Goal: Task Accomplishment & Management: Complete application form

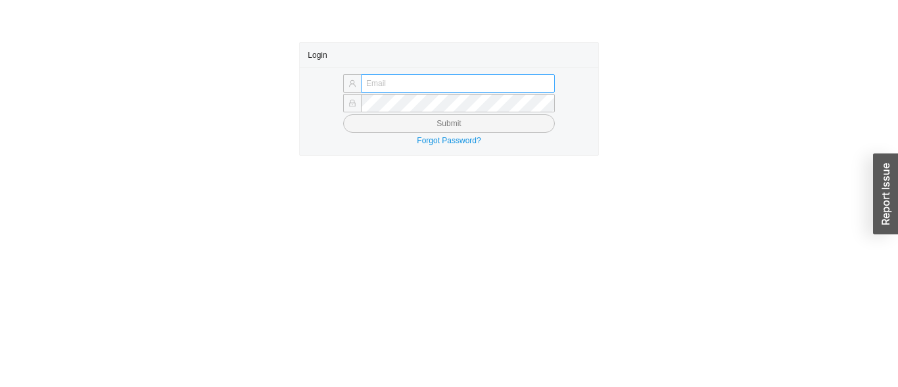
click at [406, 86] on input "text" at bounding box center [458, 83] width 194 height 18
type input "[EMAIL_ADDRESS][DOMAIN_NAME]"
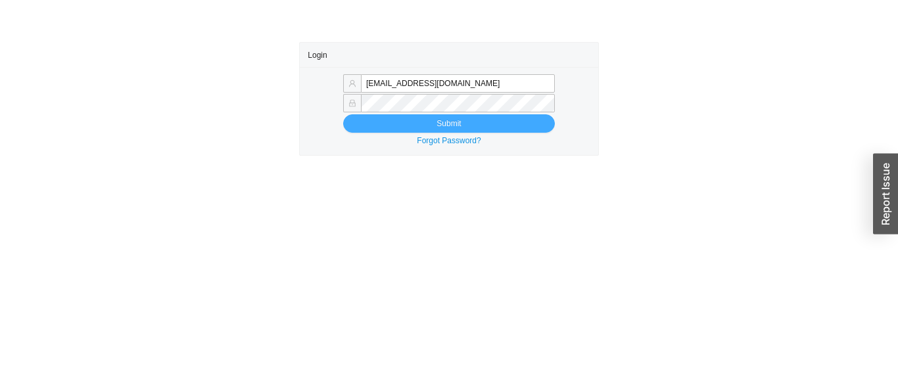
click at [456, 125] on span "Submit" at bounding box center [448, 123] width 24 height 13
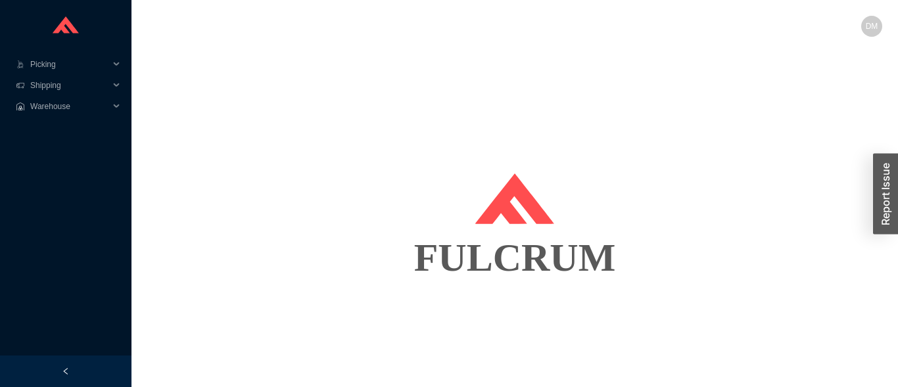
click at [595, 280] on div "FULCRUM" at bounding box center [514, 258] width 735 height 66
click at [74, 93] on span "Shipping" at bounding box center [69, 85] width 79 height 21
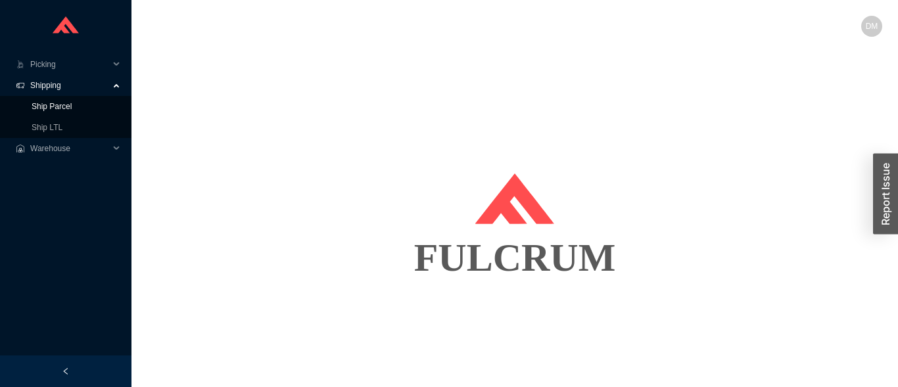
click at [72, 106] on link "Ship Parcel" at bounding box center [52, 106] width 40 height 9
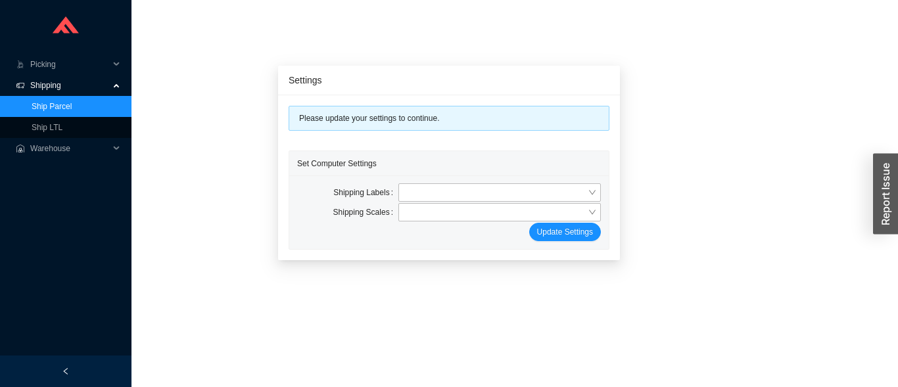
click at [72, 111] on link "Ship Parcel" at bounding box center [52, 106] width 40 height 9
click at [72, 104] on link "Ship Parcel" at bounding box center [52, 106] width 40 height 9
click at [411, 196] on input "search" at bounding box center [495, 192] width 184 height 17
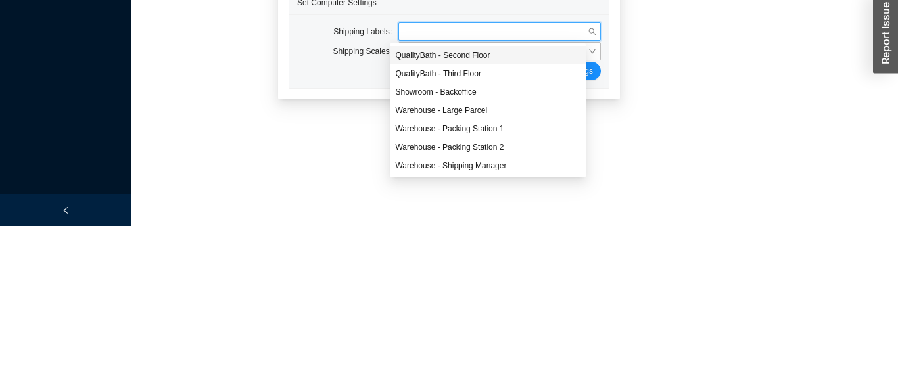
click at [457, 309] on div "Warehouse - Packing Station 2" at bounding box center [487, 308] width 185 height 12
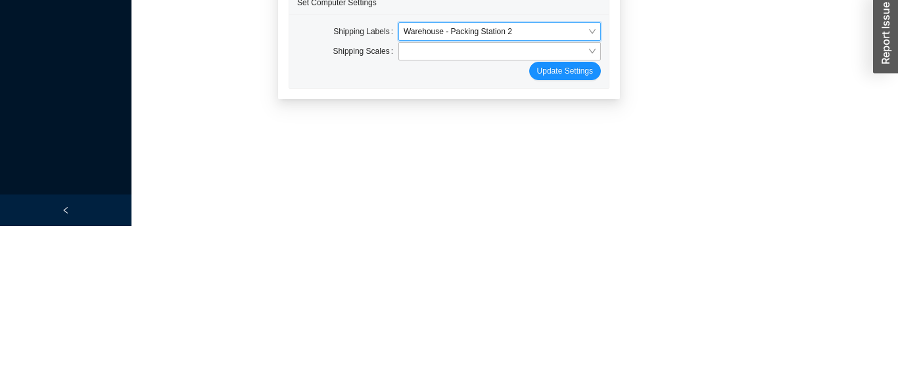
click at [442, 195] on span "Warehouse - Packing Station 2" at bounding box center [499, 192] width 192 height 17
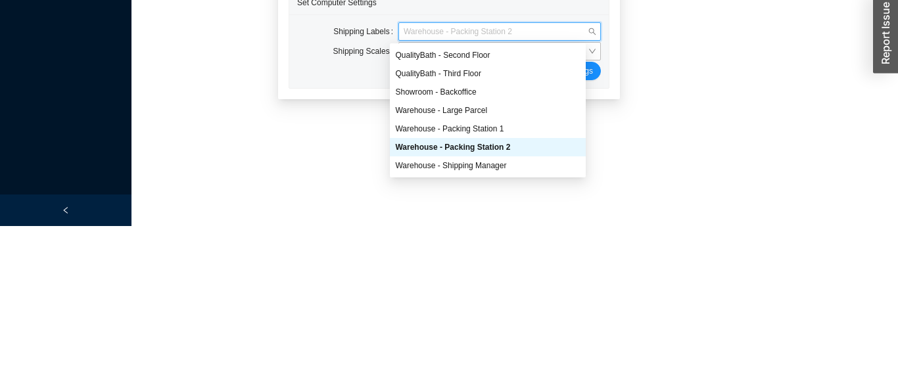
click at [449, 290] on div "Warehouse - Packing Station 1" at bounding box center [487, 290] width 185 height 12
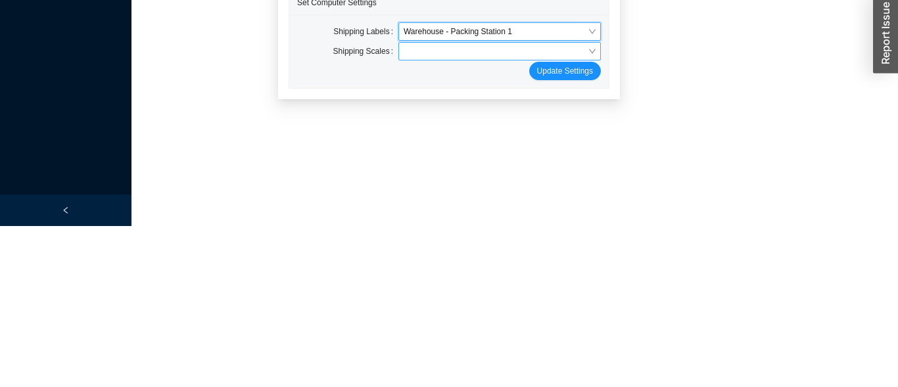
click at [443, 209] on input "search" at bounding box center [495, 212] width 184 height 17
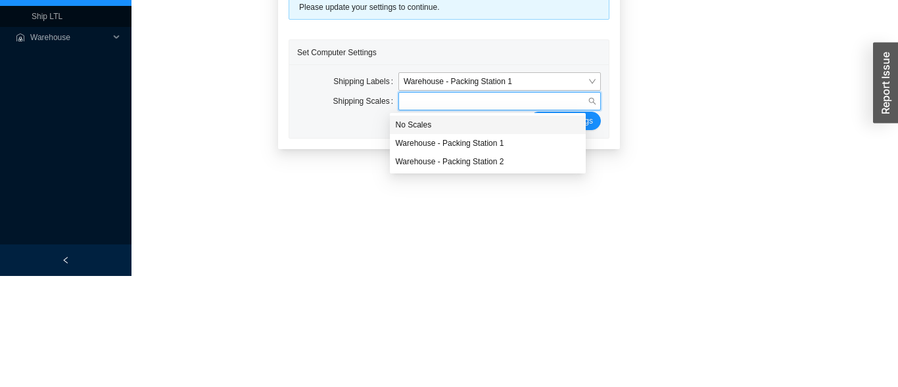
click at [447, 271] on div "Warehouse - Packing Station 2" at bounding box center [487, 273] width 185 height 12
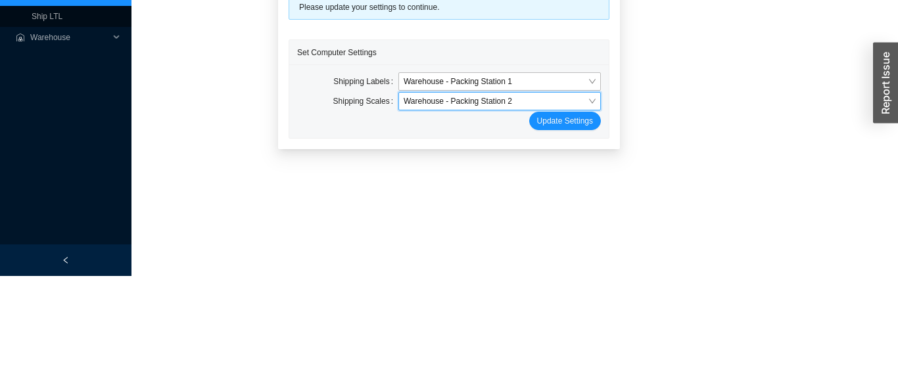
click at [487, 213] on span "Warehouse - Packing Station 2" at bounding box center [499, 212] width 192 height 17
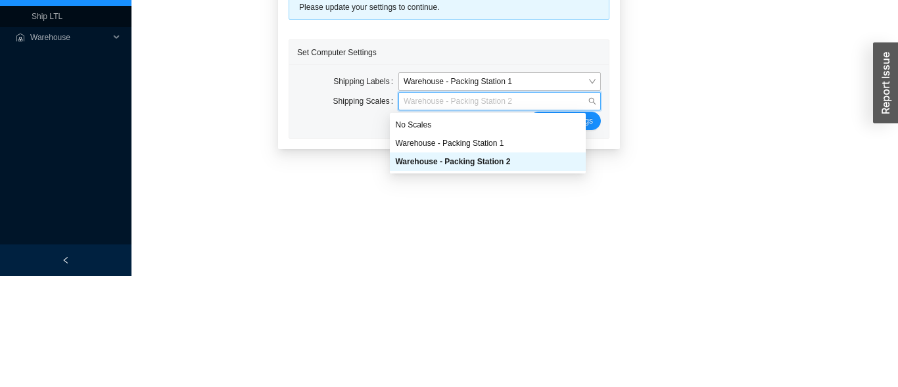
click at [487, 252] on div "Warehouse - Packing Station 1" at bounding box center [487, 254] width 185 height 12
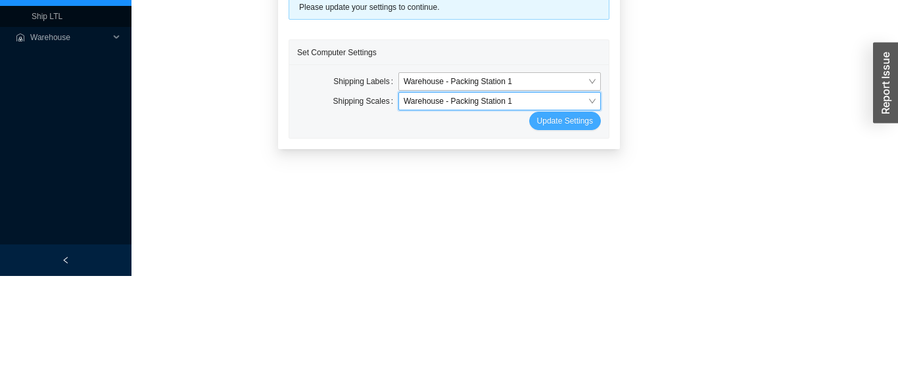
click at [537, 237] on span "Update Settings" at bounding box center [565, 231] width 56 height 13
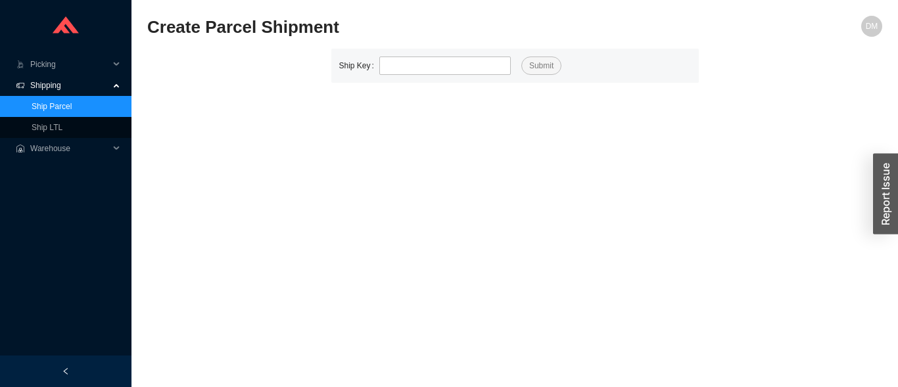
click at [575, 327] on main "Create Parcel Shipment DM Ship Key Submit" at bounding box center [514, 201] width 735 height 371
click at [399, 71] on input "tel" at bounding box center [444, 66] width 131 height 18
click at [572, 345] on main "Create Parcel Shipment DM Ship Key Submit" at bounding box center [514, 201] width 735 height 371
click at [413, 158] on main "Create Parcel Shipment DM Ship Key Submit" at bounding box center [514, 201] width 735 height 371
click at [426, 71] on input "tel" at bounding box center [444, 66] width 131 height 18
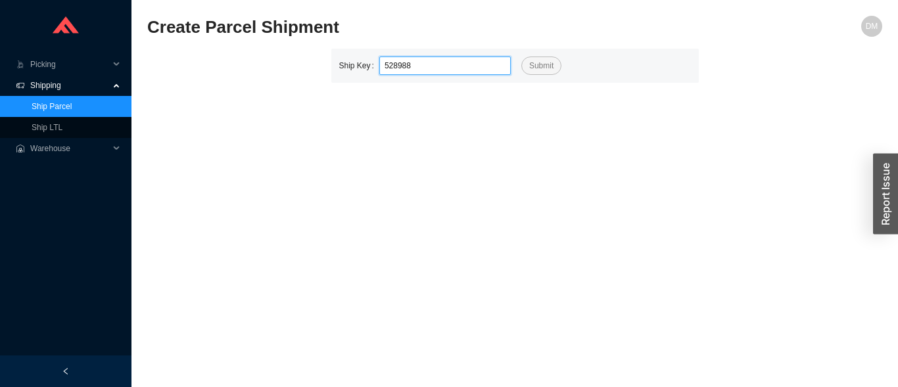
type input "528988"
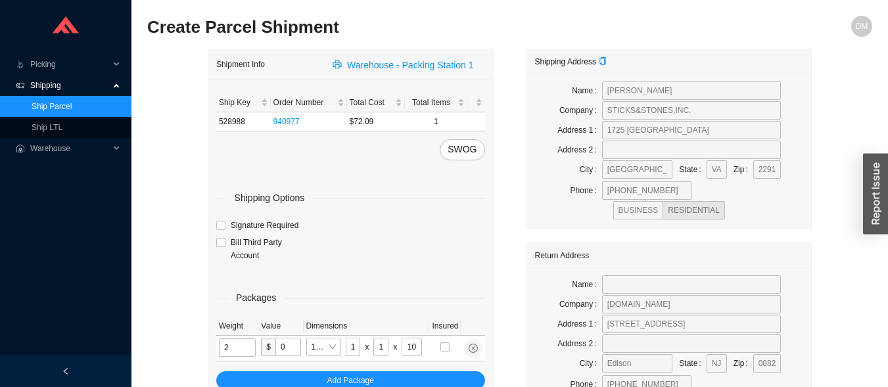
type input "5"
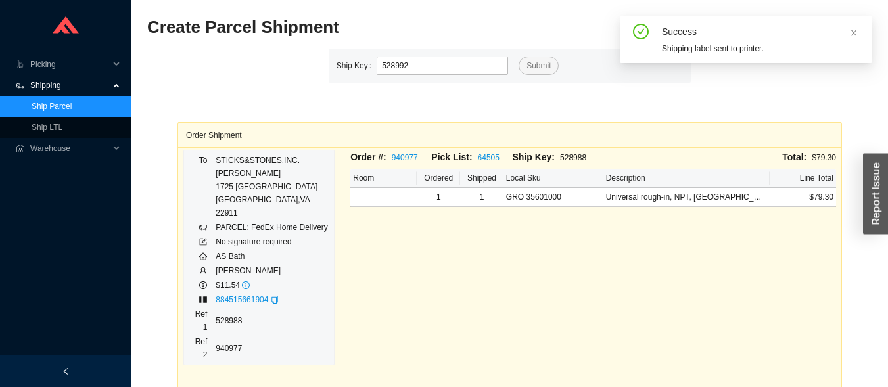
type input "528992"
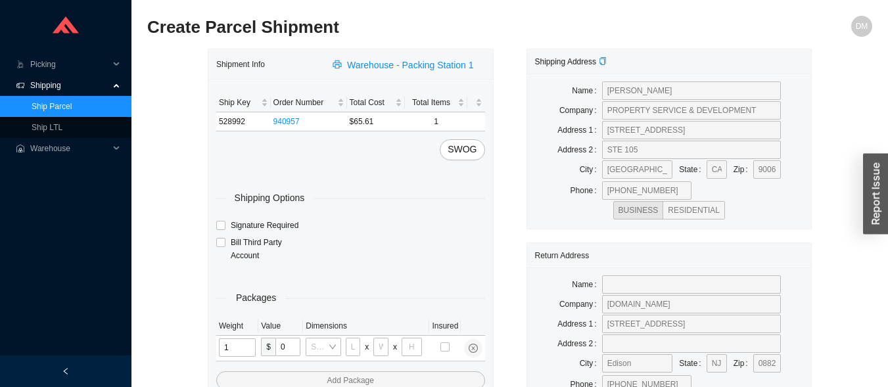
type input "11"
type input "14"
type input "7"
type input "2"
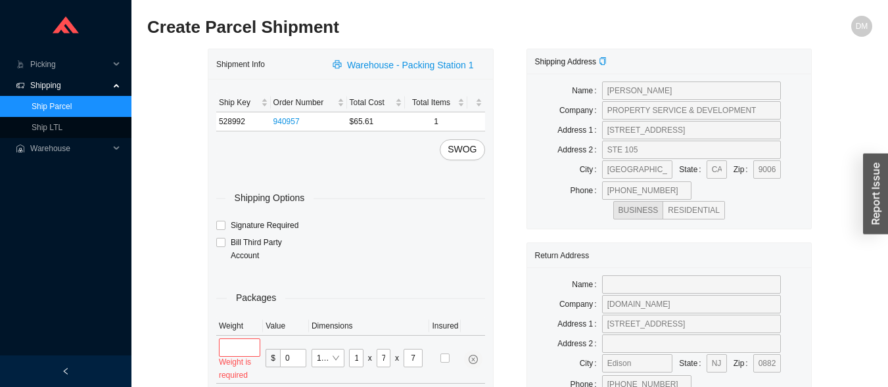
click at [248, 350] on input "tel" at bounding box center [239, 347] width 41 height 18
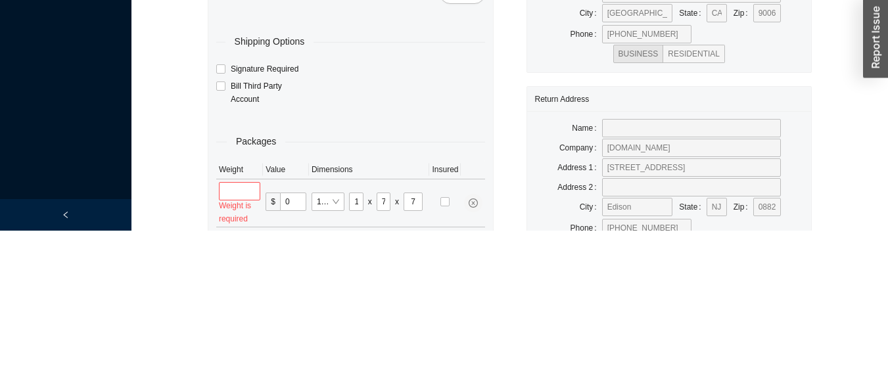
scroll to position [61, 0]
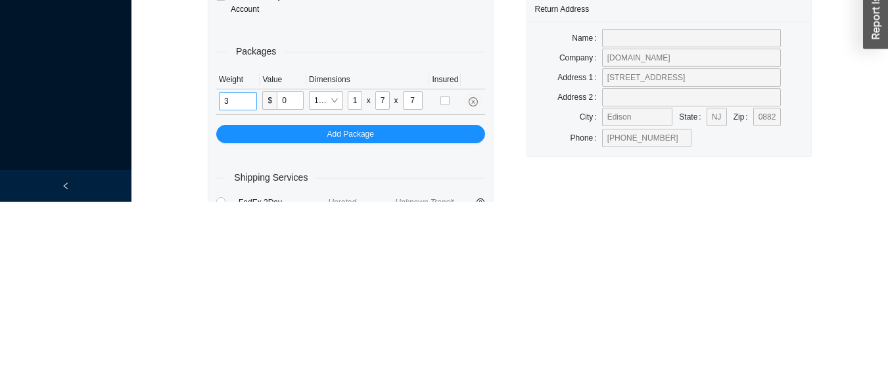
type input "3"
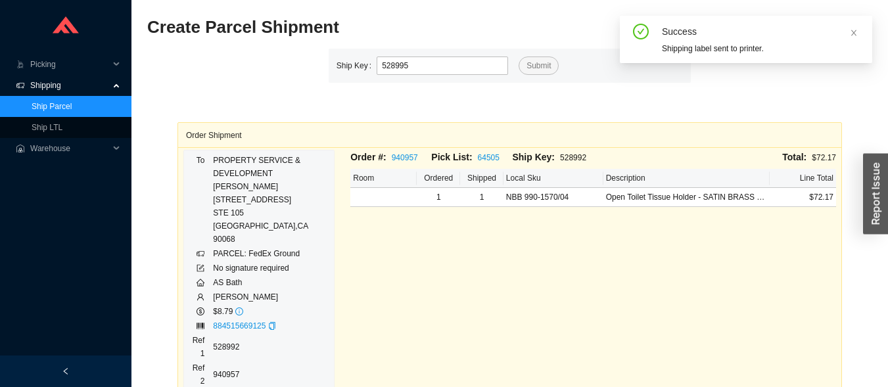
type input "528995"
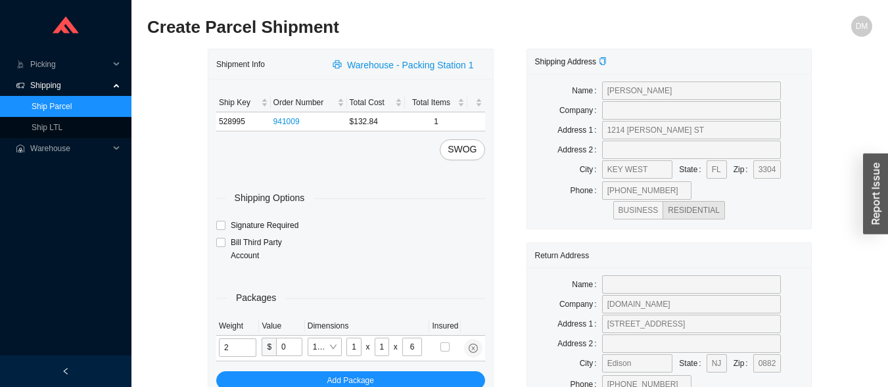
type input "6"
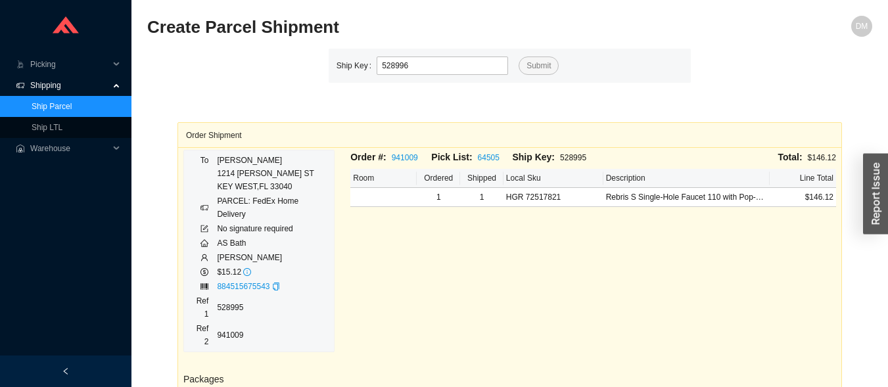
type input "528996"
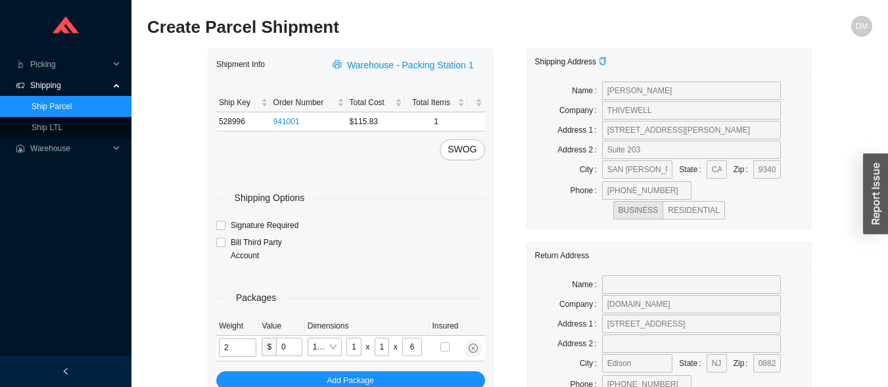
type input "6"
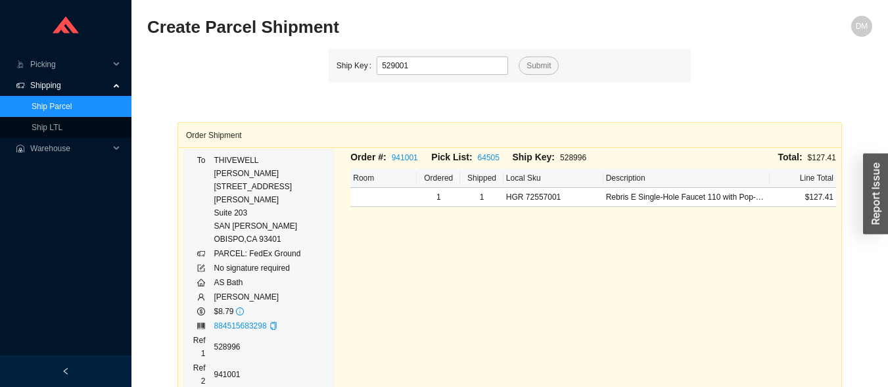
type input "529001"
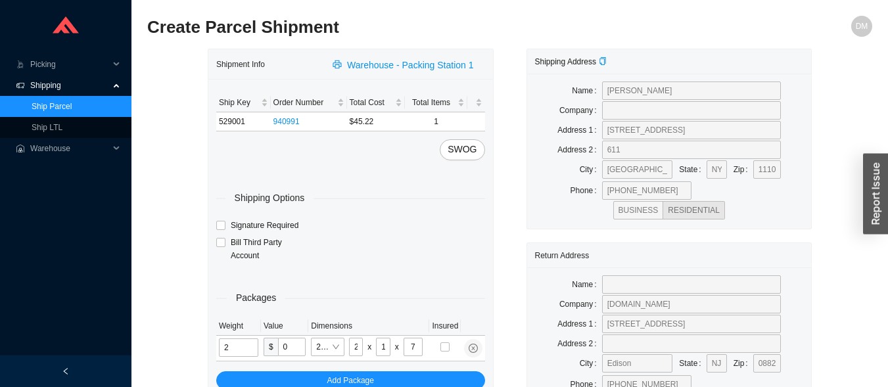
type input "9"
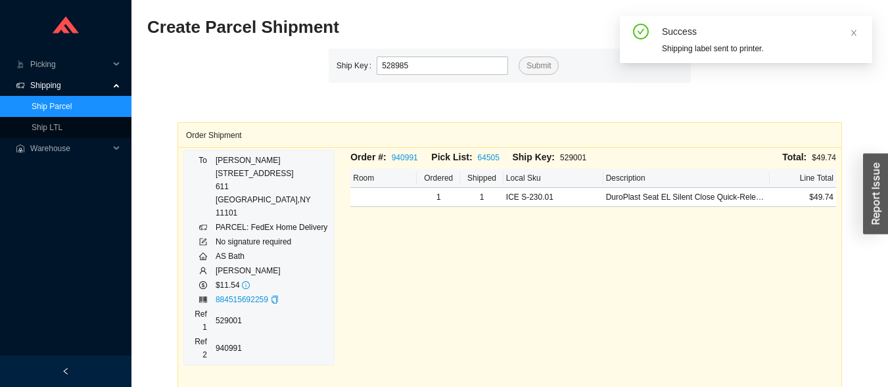
type input "528985"
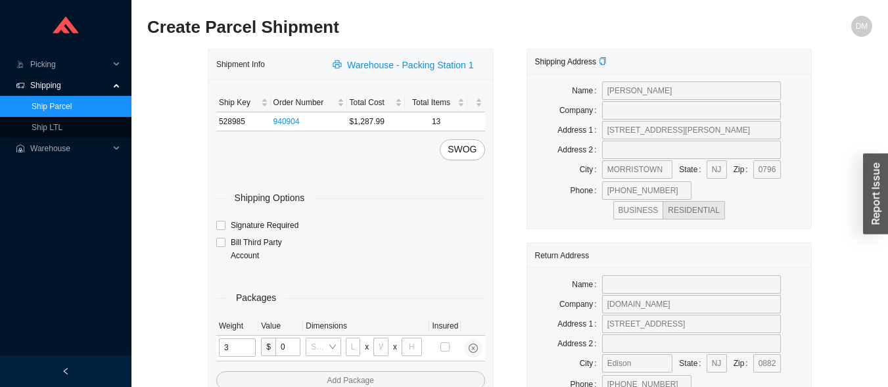
type input "35"
type input "30"
type input "15"
click at [242, 345] on input "tel" at bounding box center [237, 347] width 37 height 18
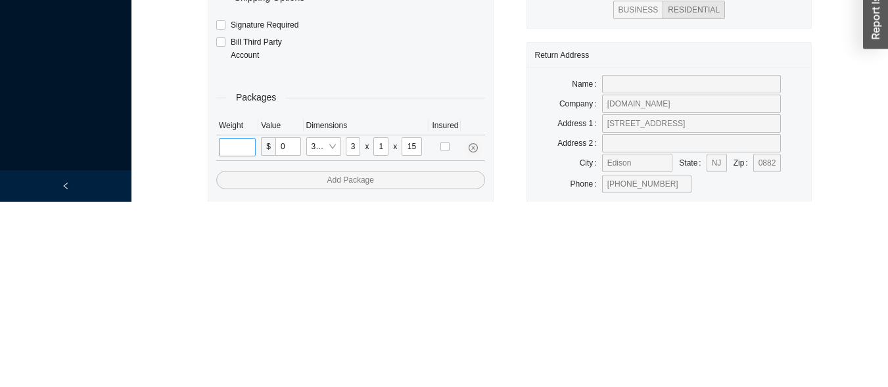
scroll to position [61, 0]
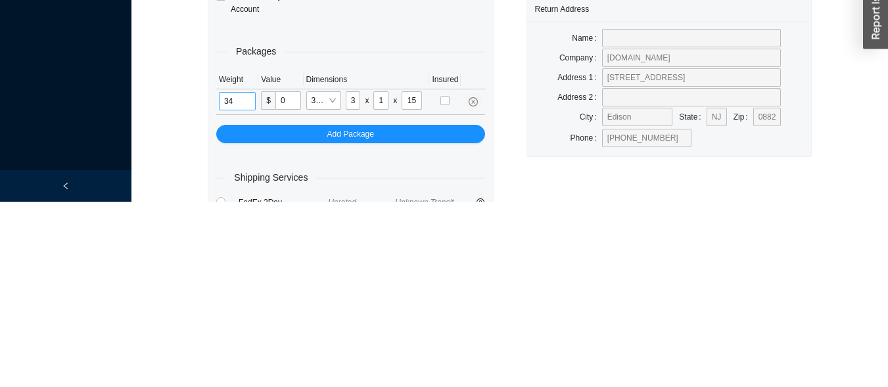
type input "34"
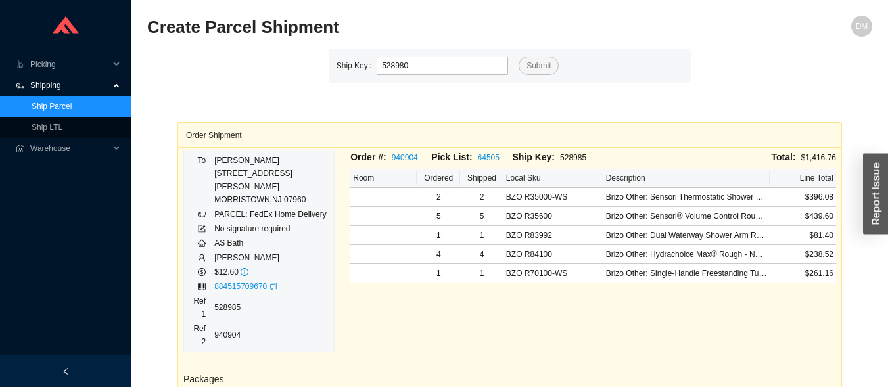
type input "528980"
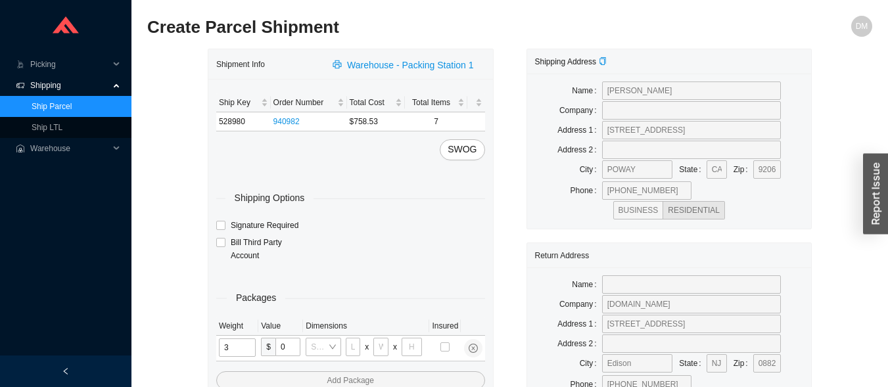
type input "35"
type input "30"
type input "15"
click at [243, 351] on input "tel" at bounding box center [237, 347] width 37 height 18
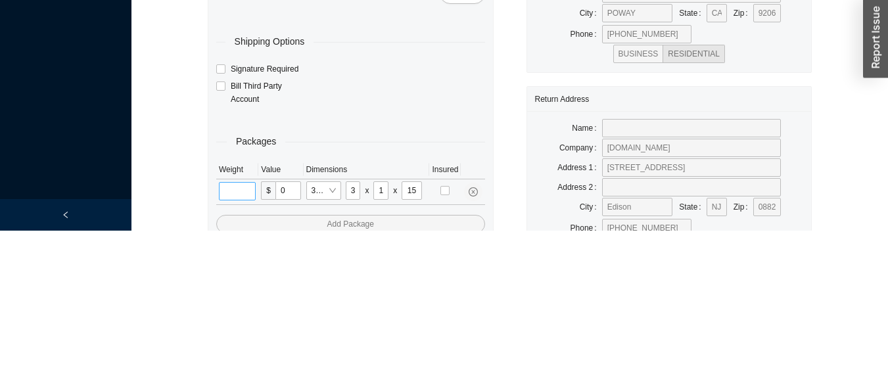
scroll to position [61, 0]
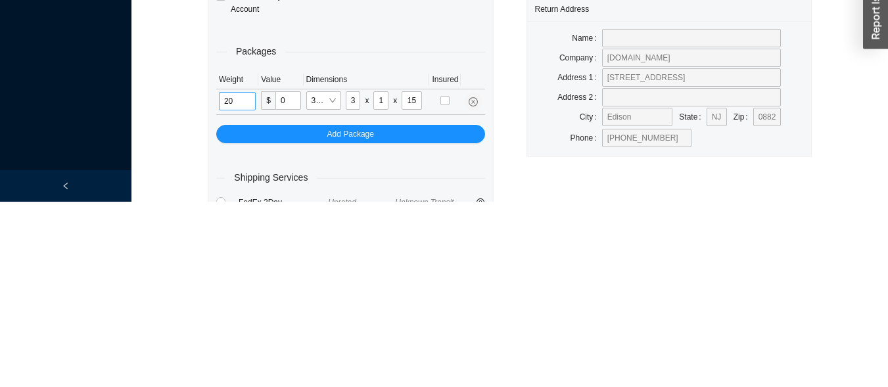
type input "20"
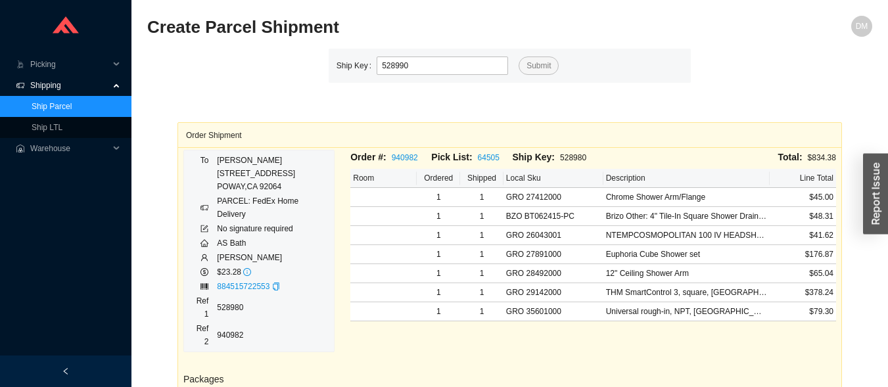
type input "528990"
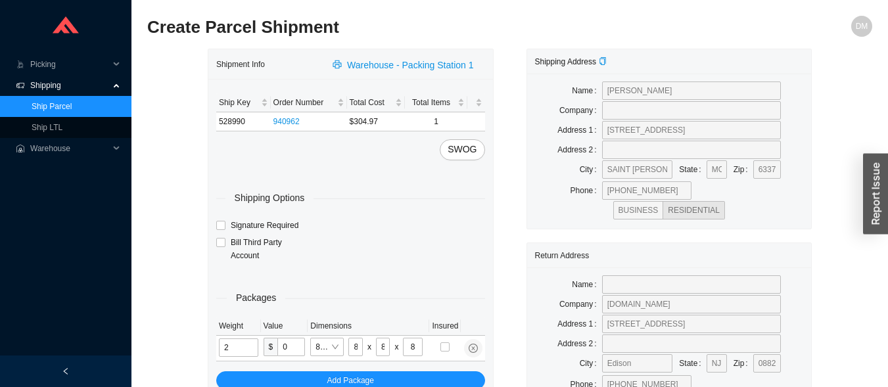
type input "7"
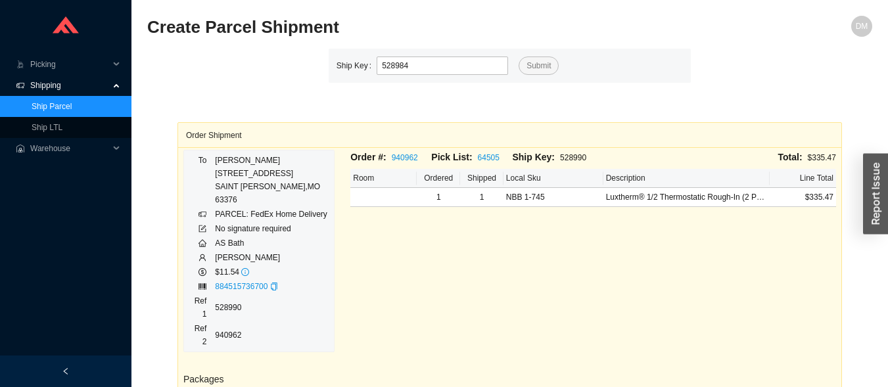
type input "528984"
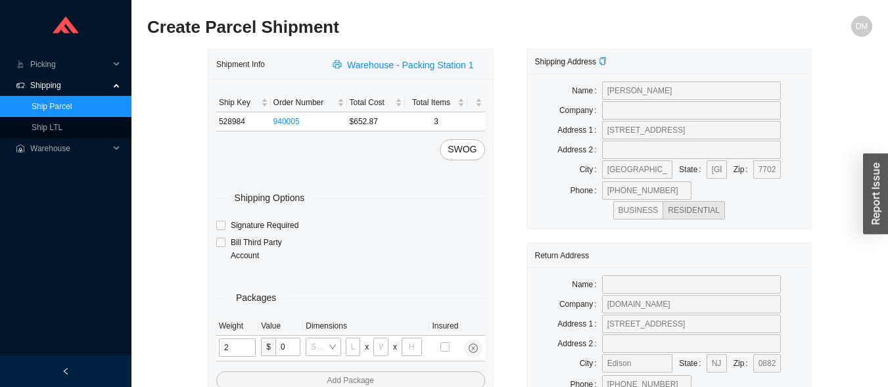
type input "21"
type input "18"
type input "12"
click at [251, 352] on input "tel" at bounding box center [238, 347] width 39 height 18
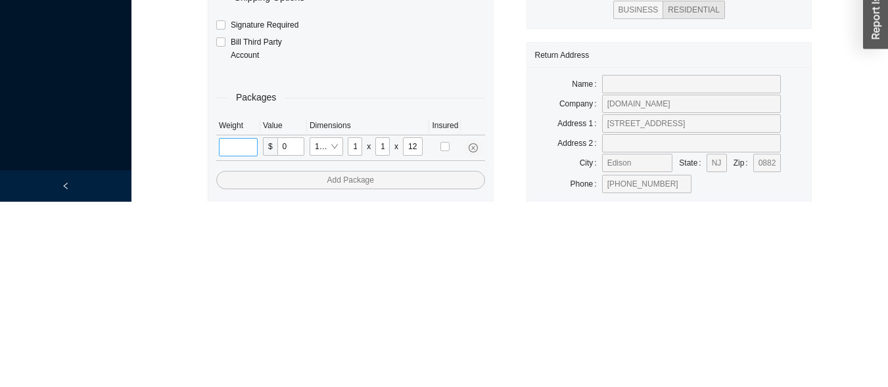
type input "7"
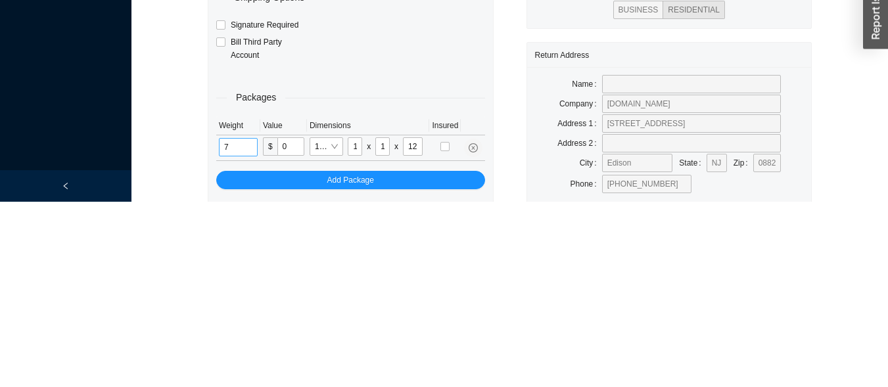
scroll to position [61, 0]
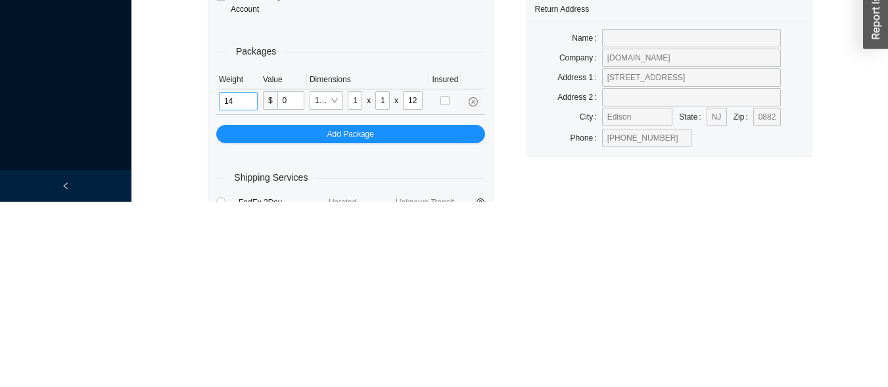
type input "14"
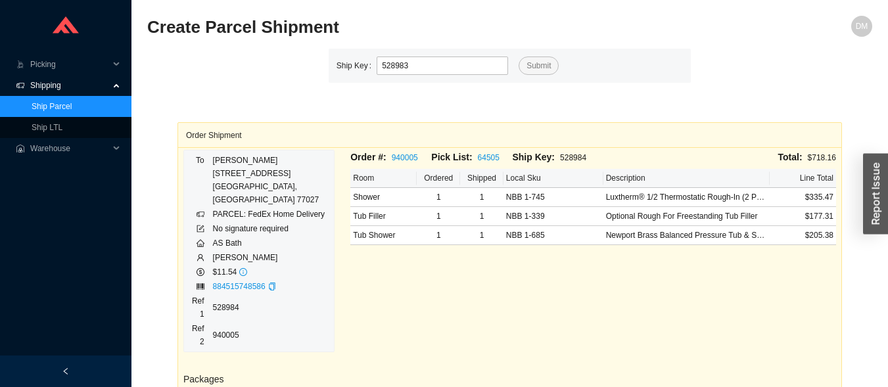
type input "528983"
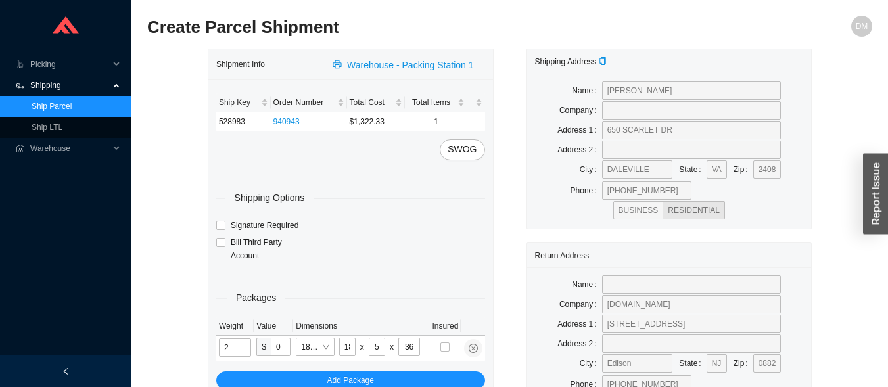
type input "12"
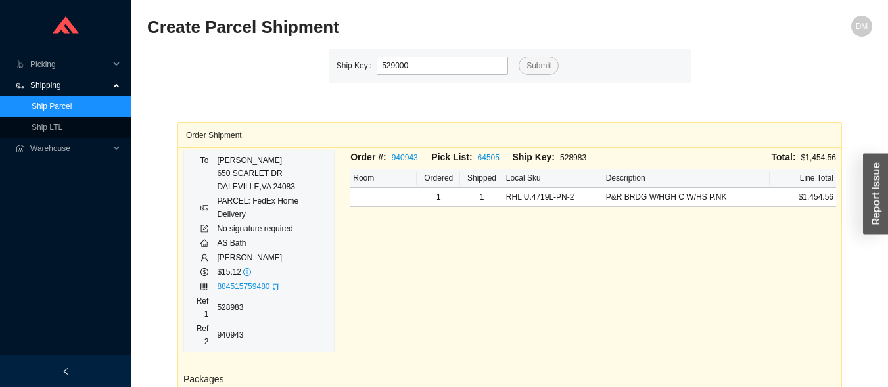
type input "529000"
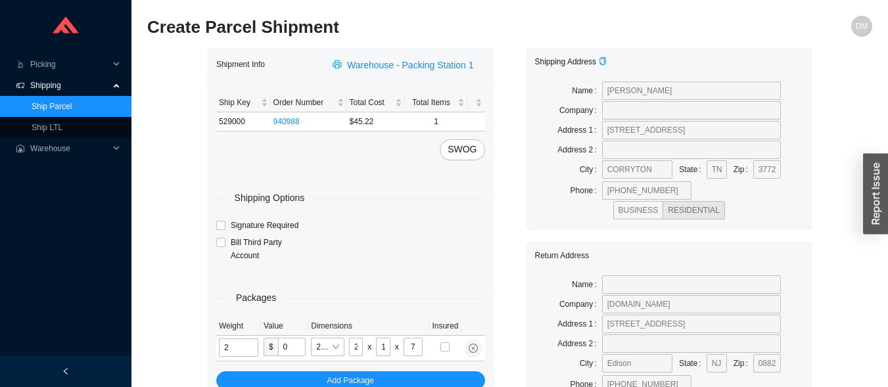
type input "9"
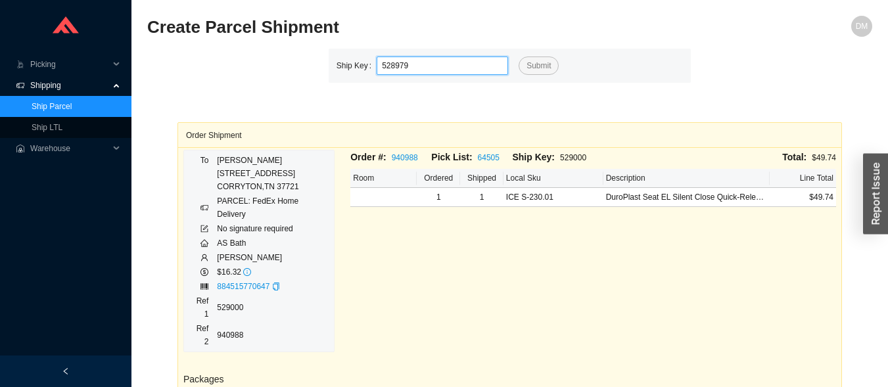
type input "528979"
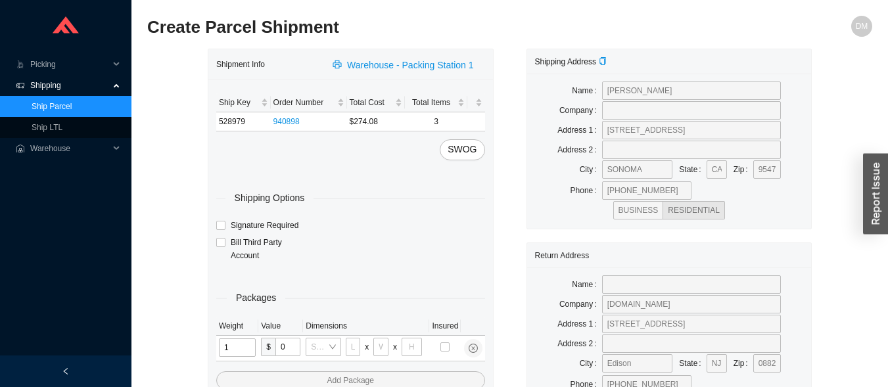
type input "15"
type input "8"
click at [237, 351] on input "tel" at bounding box center [238, 347] width 39 height 18
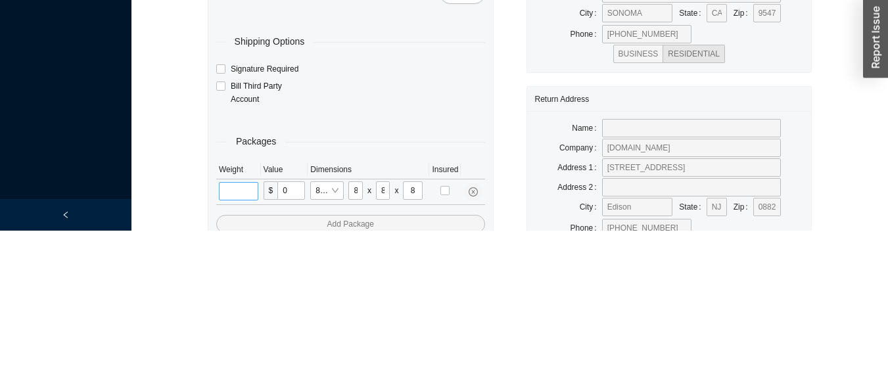
scroll to position [61, 0]
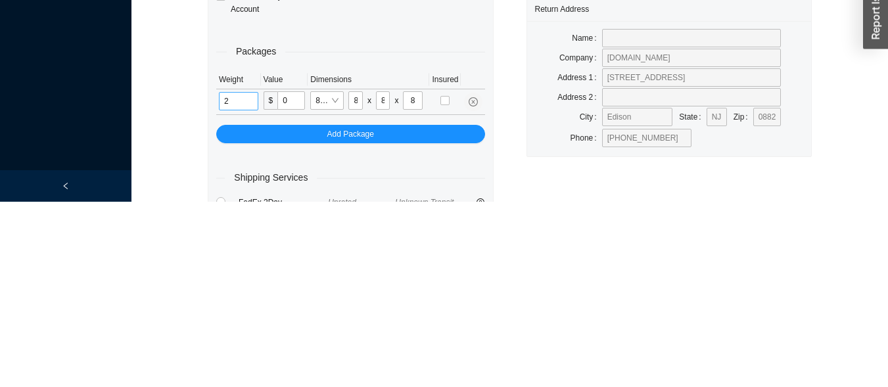
type input "2"
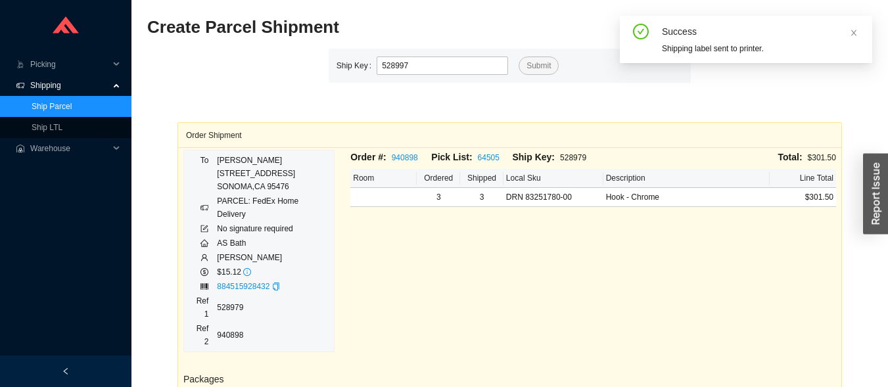
type input "528997"
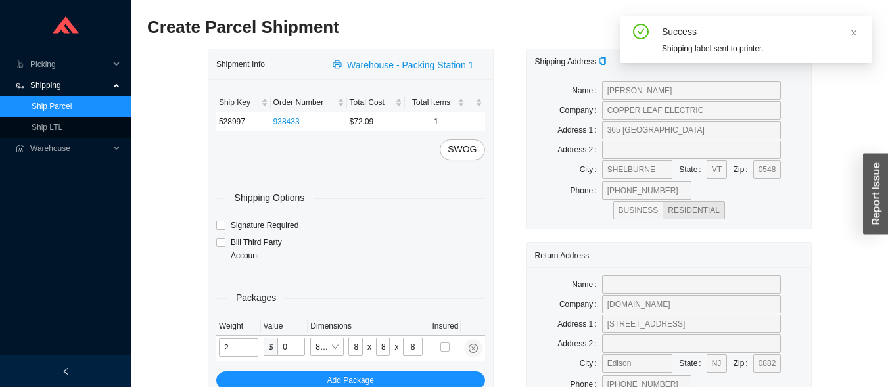
type input "3"
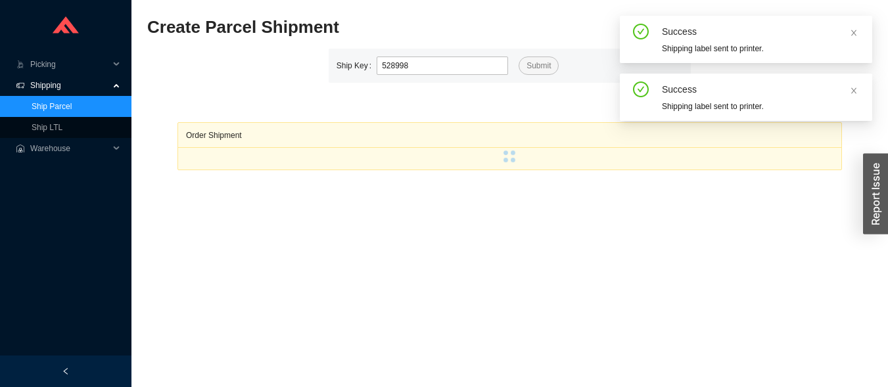
type input "528998"
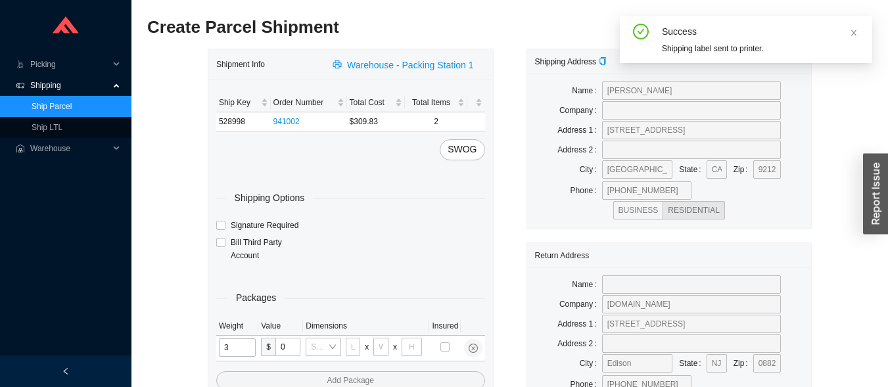
type input "33"
type input "24"
type input "14"
type input "4"
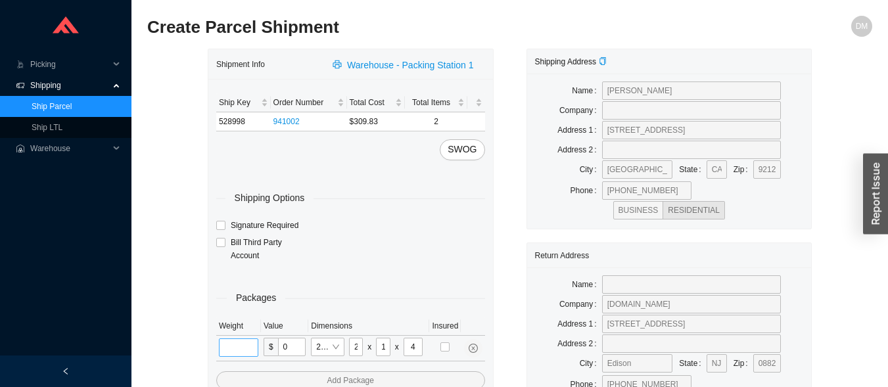
click at [249, 347] on input "tel" at bounding box center [238, 347] width 39 height 18
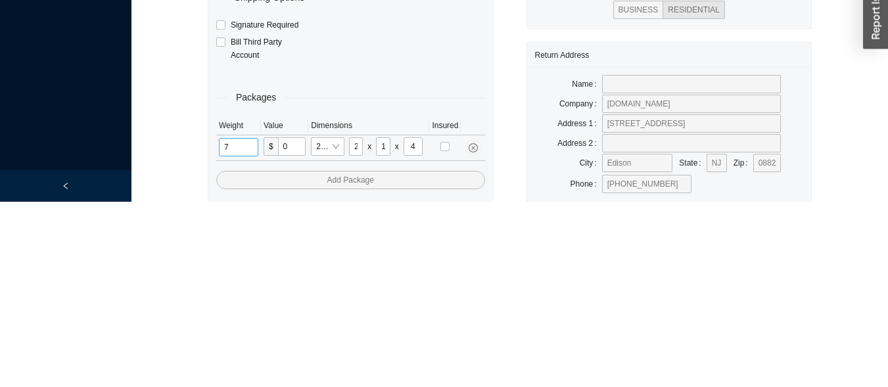
scroll to position [61, 0]
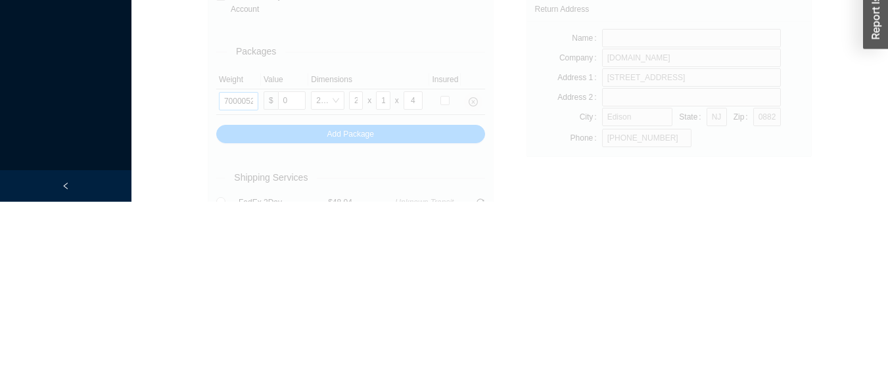
type input "528989"
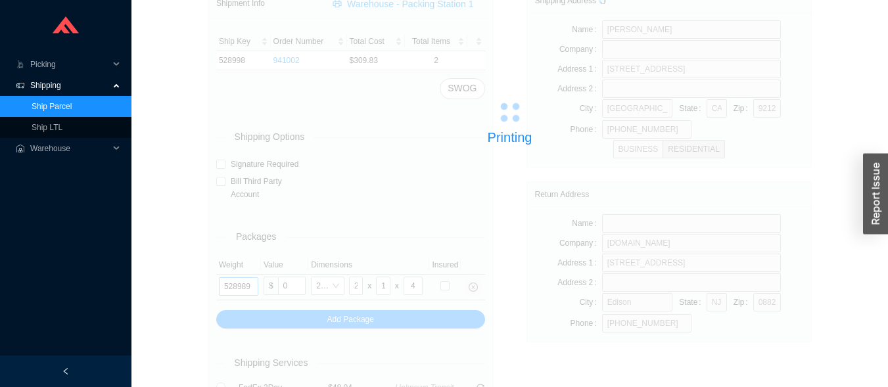
scroll to position [0, 0]
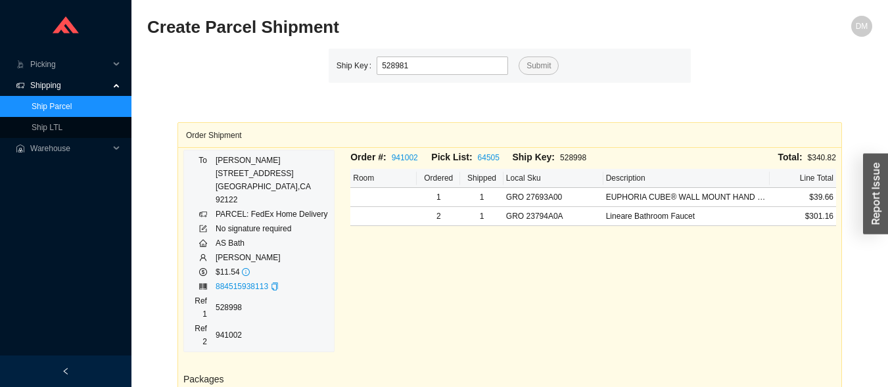
type input "528981"
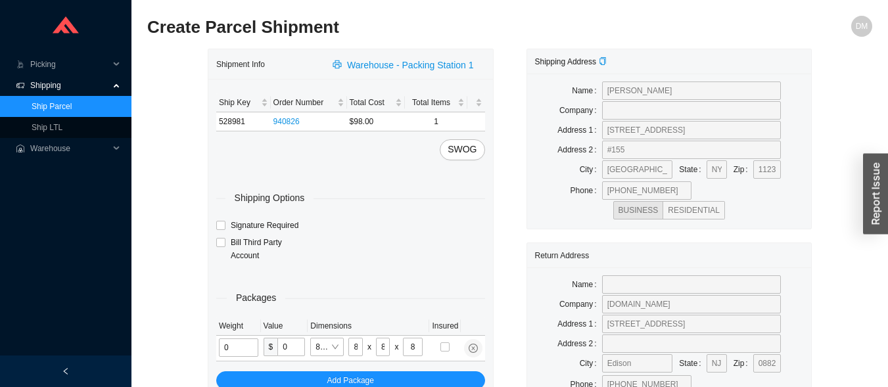
type input "2"
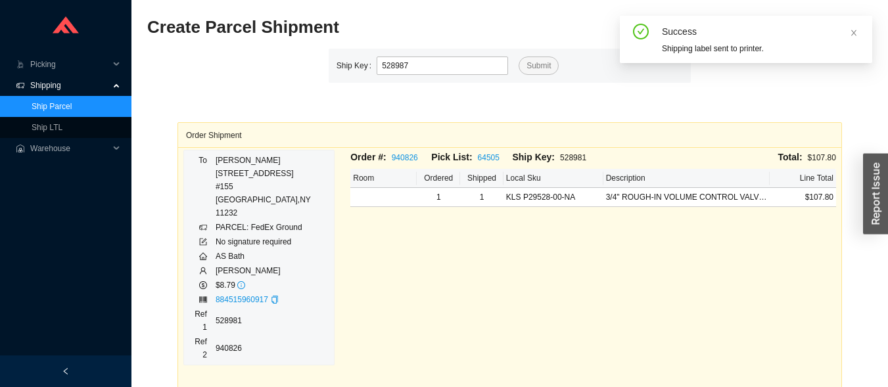
type input "528987"
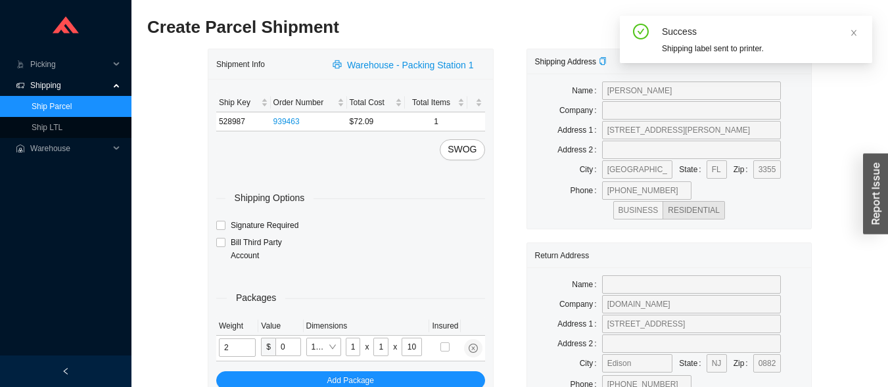
type input "5"
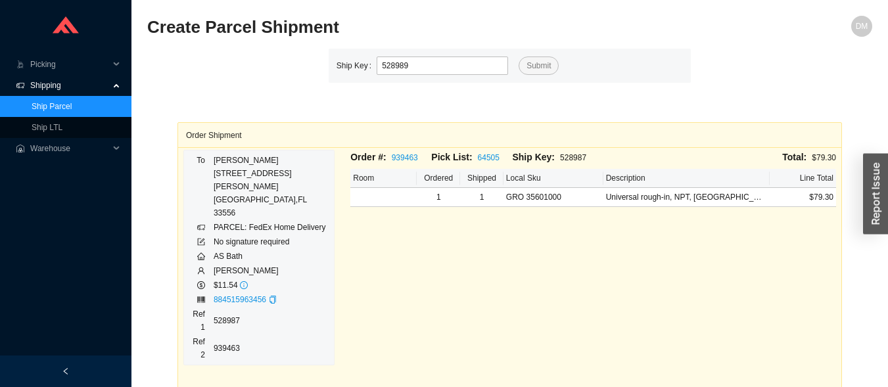
type input "528989"
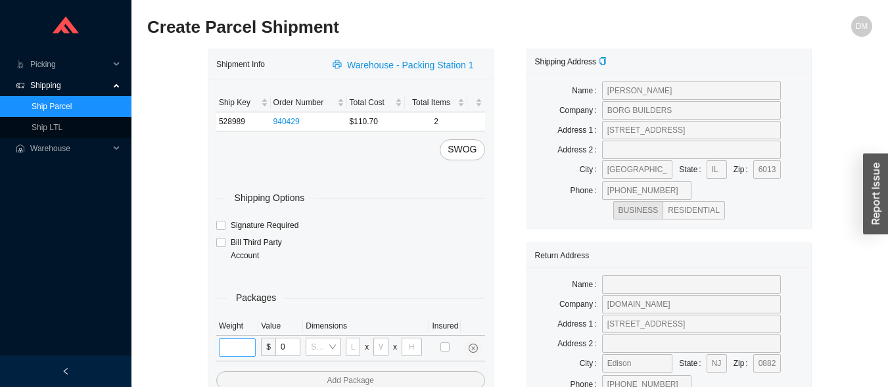
click at [243, 353] on input "tel" at bounding box center [237, 347] width 37 height 18
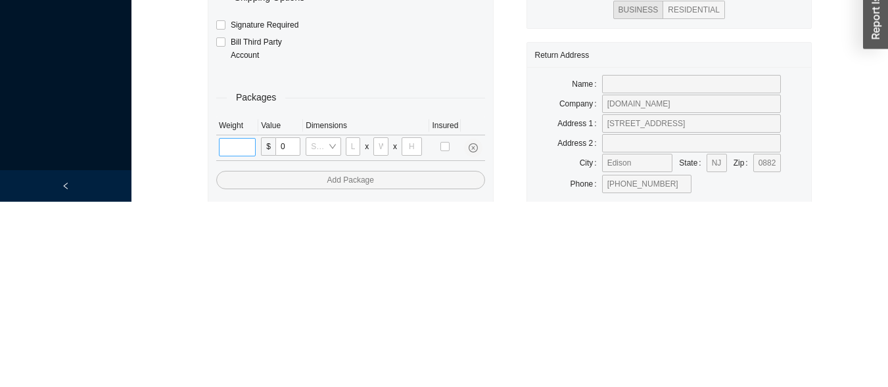
scroll to position [61, 0]
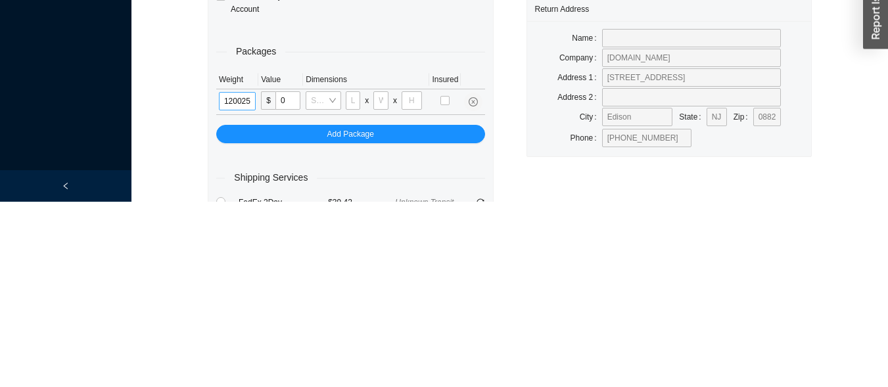
type input "12"
type input "28"
type input "16"
type input "7"
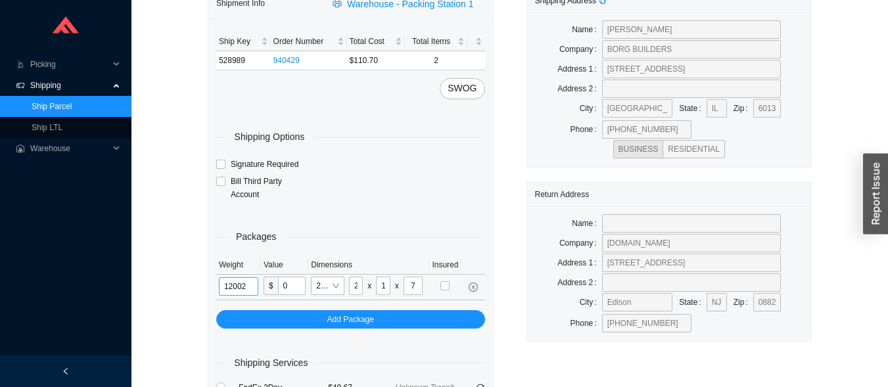
type input "12"
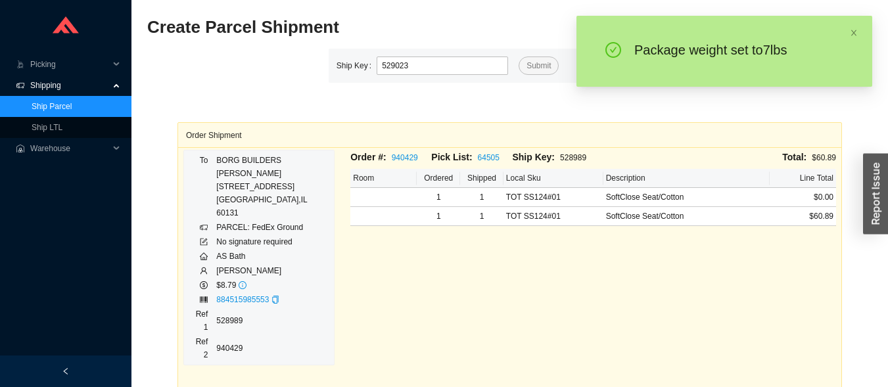
type input "529023"
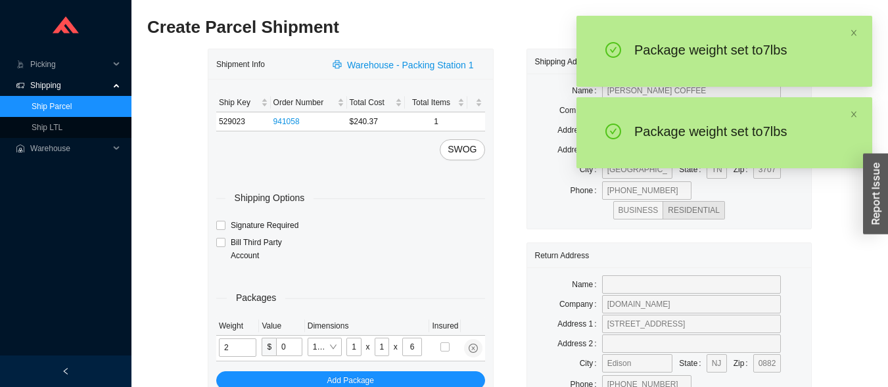
type input "7"
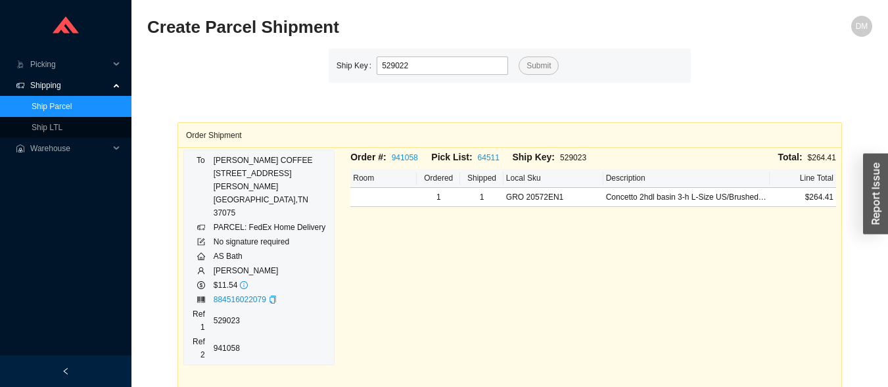
type input "529022"
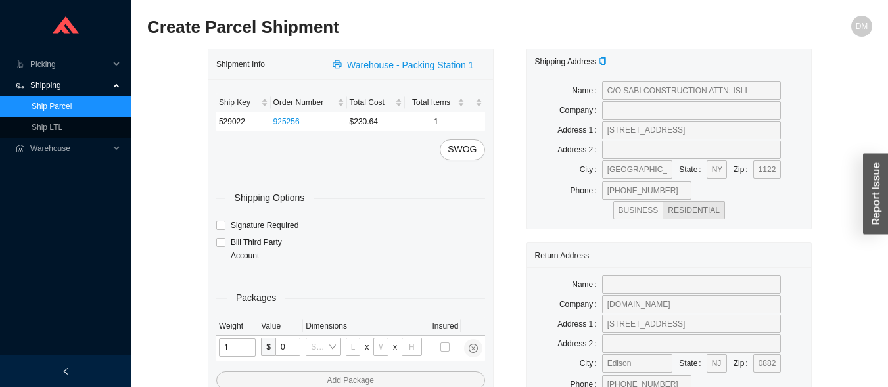
type input "15"
type input "8"
click at [234, 349] on input "tel" at bounding box center [238, 347] width 39 height 18
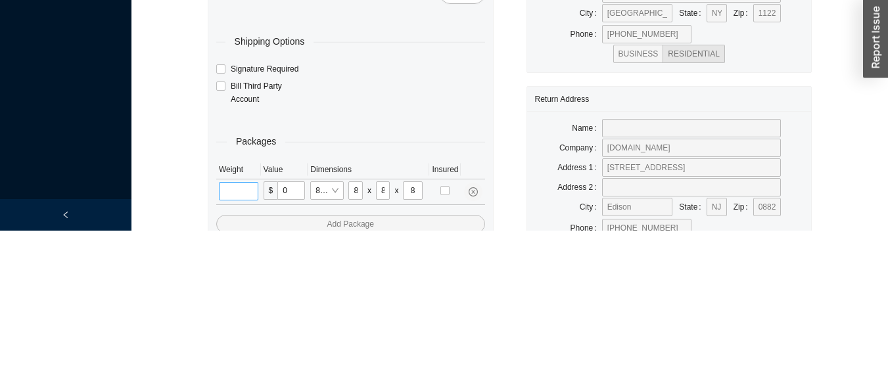
scroll to position [61, 0]
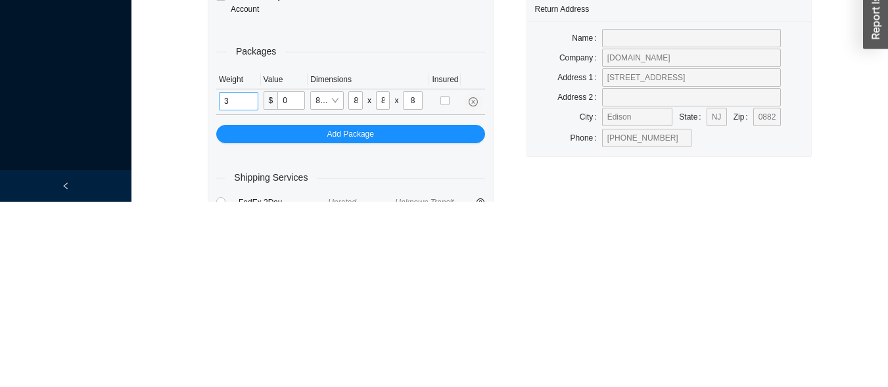
type input "3"
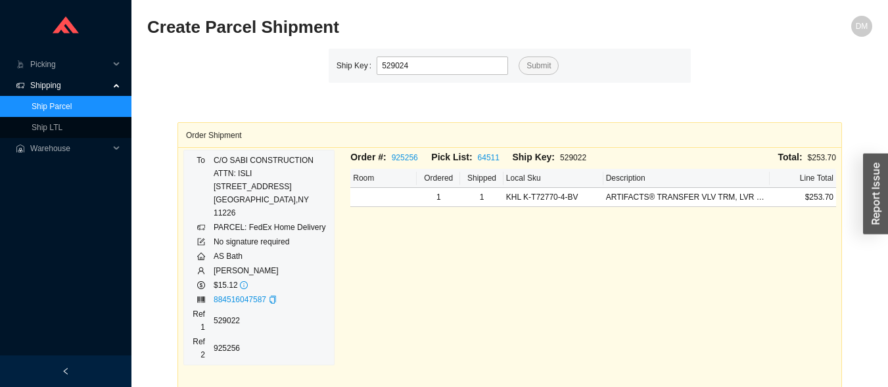
type input "529024"
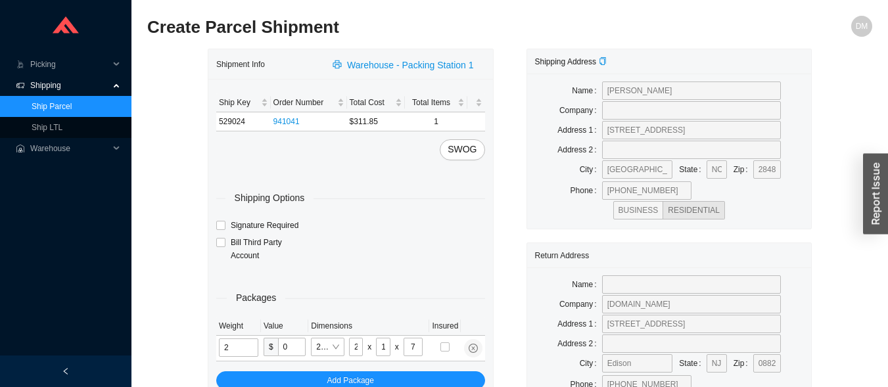
type input "14"
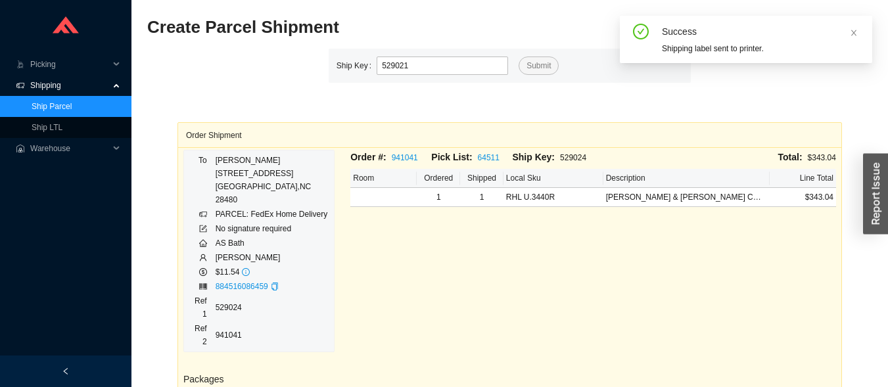
type input "529021"
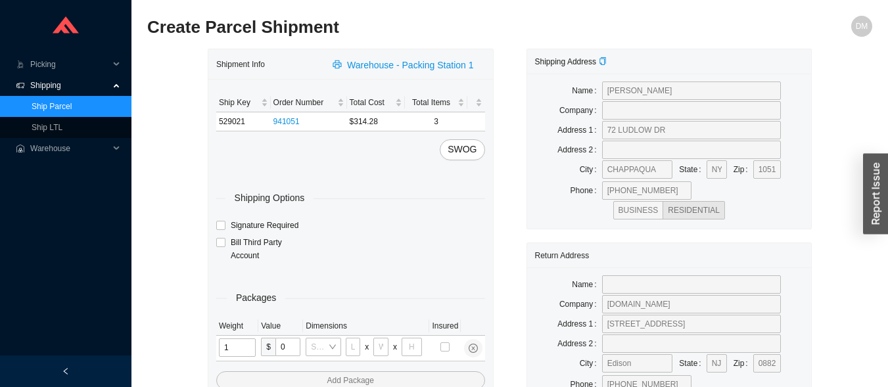
type input "12"
type input "18"
type input "12"
type input "6"
click at [242, 352] on input "tel" at bounding box center [237, 347] width 37 height 18
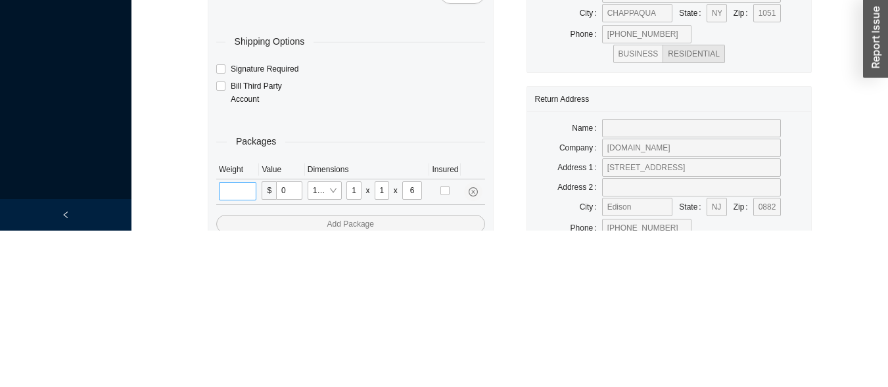
scroll to position [61, 0]
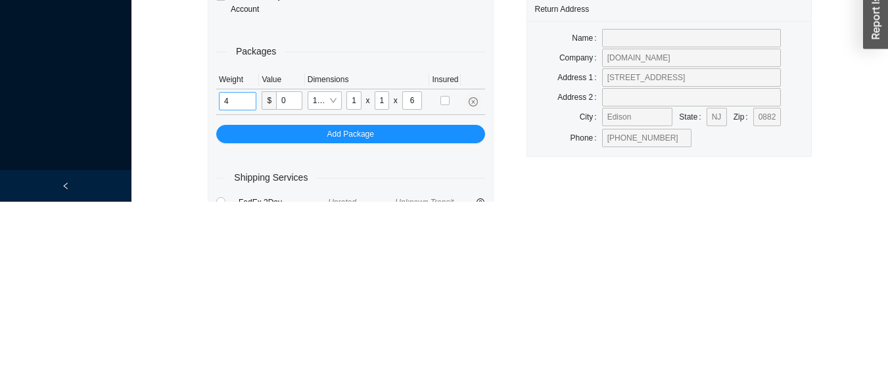
type input "4"
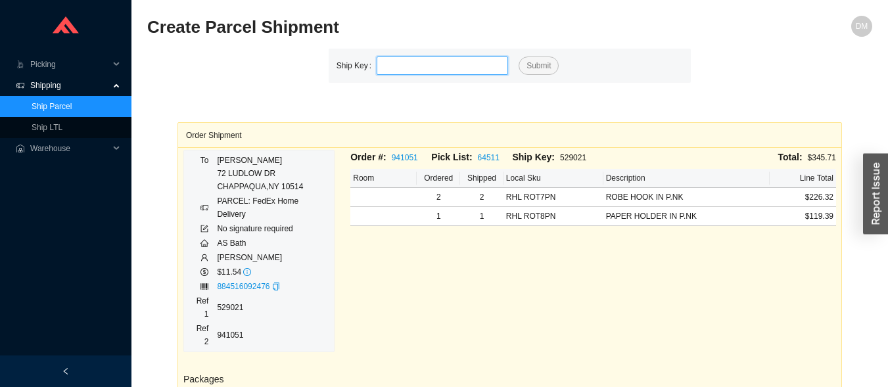
click at [497, 66] on input "tel" at bounding box center [441, 66] width 131 height 18
type input "528986"
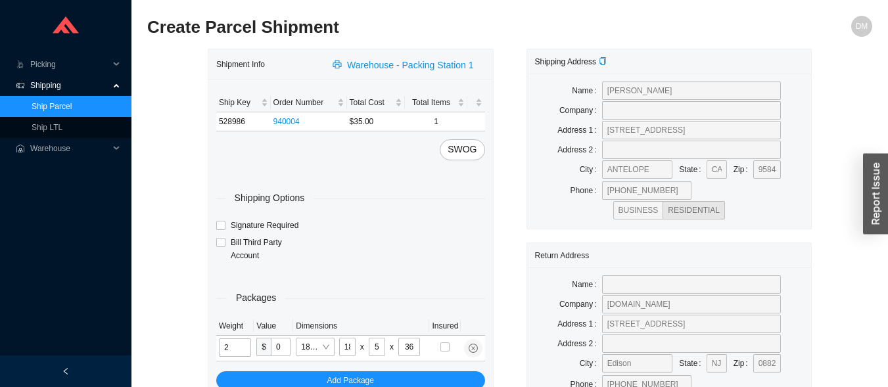
type input "6"
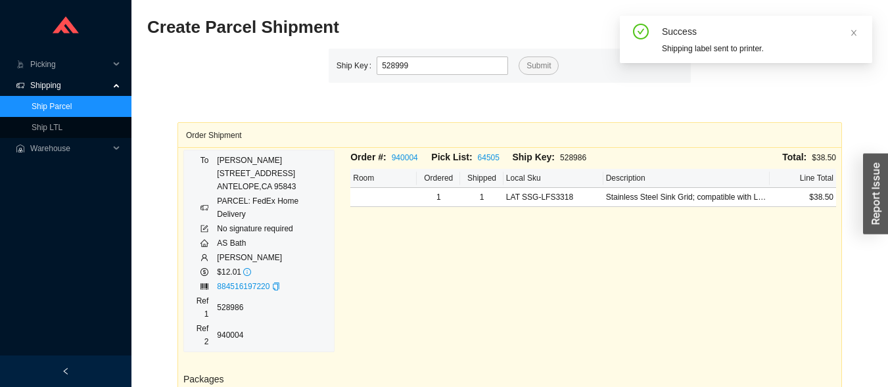
type input "528999"
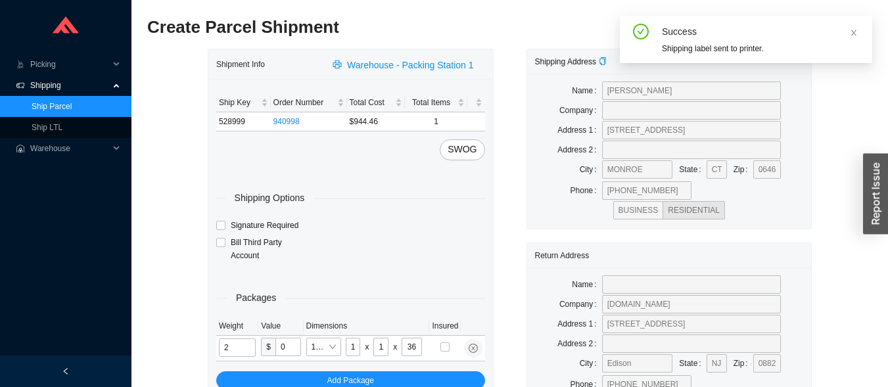
type input "29"
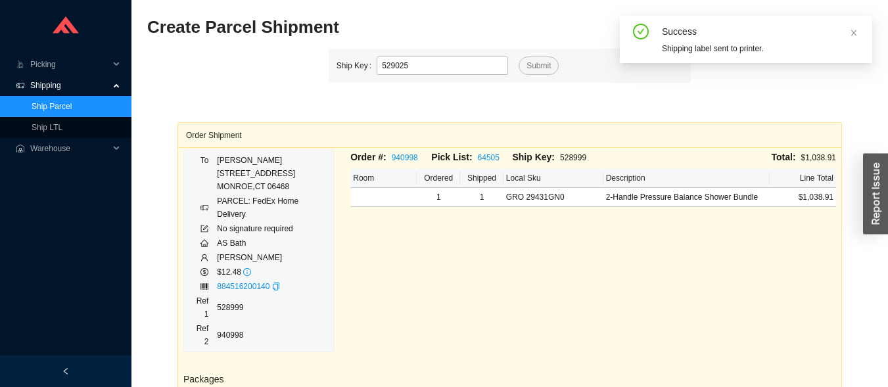
type input "529025"
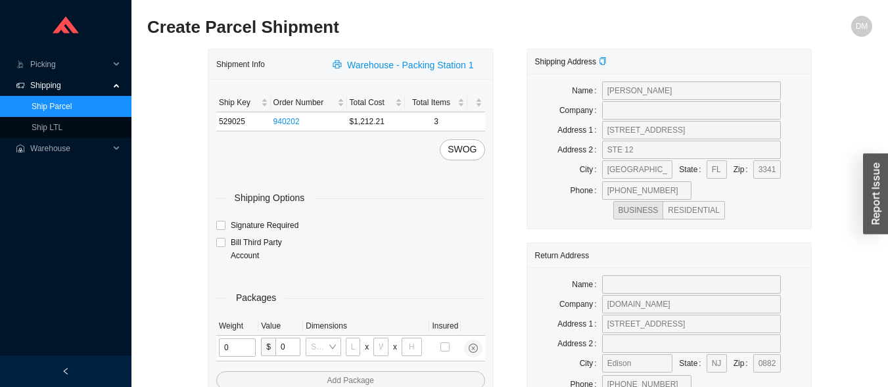
type input "2"
type input "18"
type input "8"
type input "42"
click at [231, 353] on input "tel" at bounding box center [236, 347] width 34 height 18
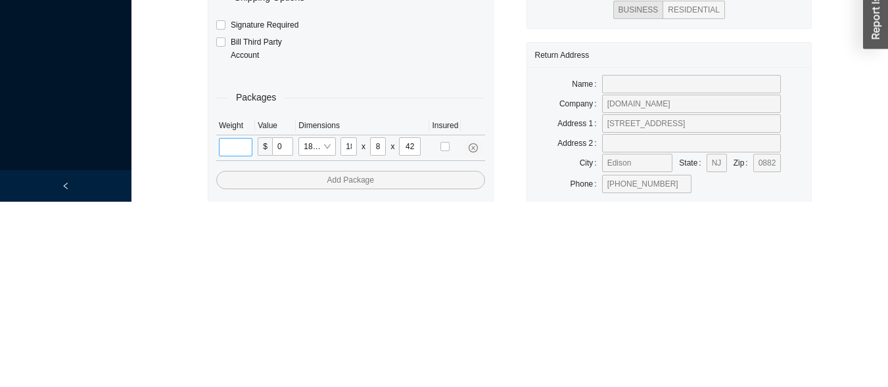
scroll to position [61, 0]
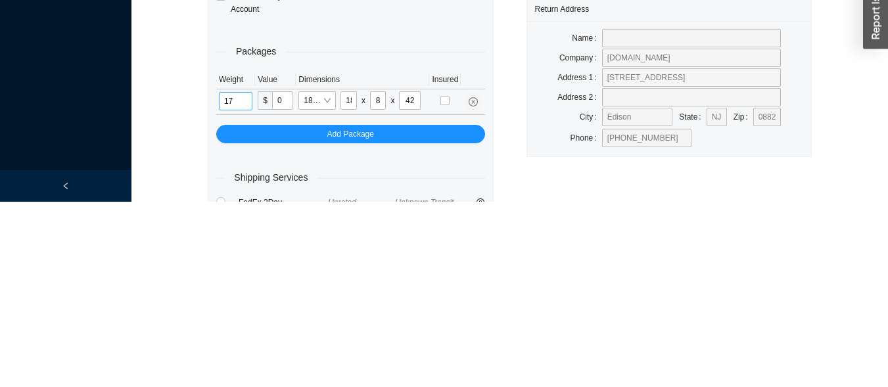
type input "17"
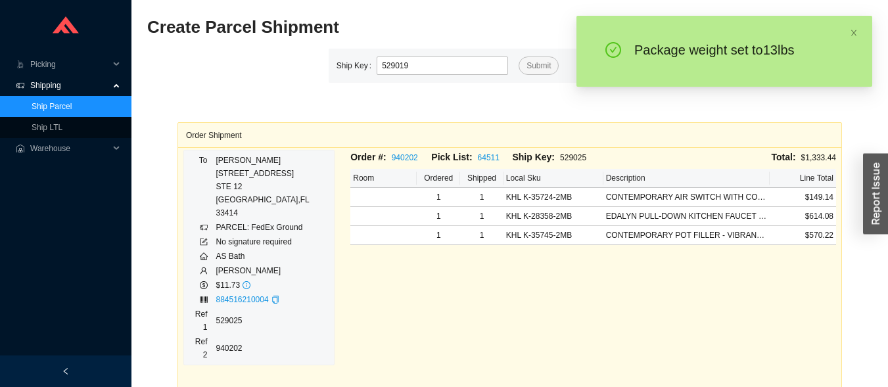
type input "529019"
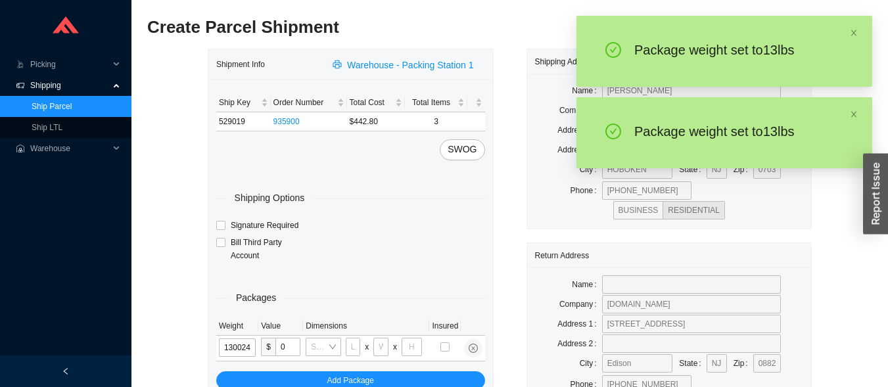
type input "13"
type input "28"
type input "19"
type input "6"
type input "13"
